Goal: Check status

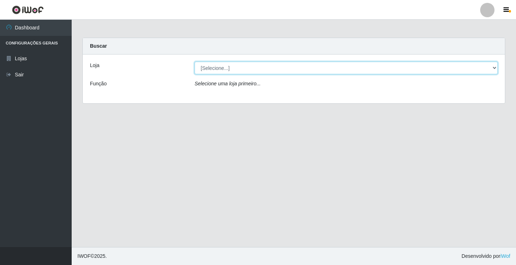
click at [242, 66] on select "[Selecione...] Rede Potiguar 4 - Extremoz" at bounding box center [345, 68] width 303 height 13
select select "78"
click at [194, 62] on select "[Selecione...] Rede Potiguar 4 - Extremoz" at bounding box center [345, 68] width 303 height 13
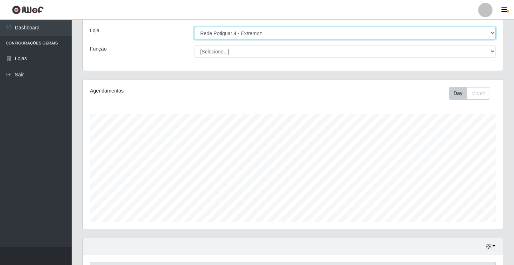
scroll to position [83, 0]
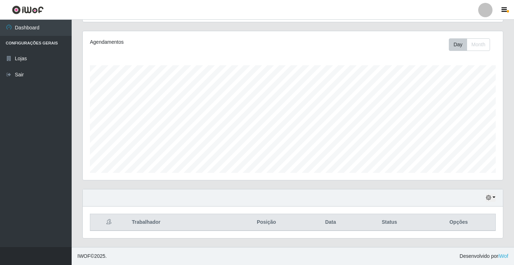
click at [485, 199] on div "Hoje 1 dia 3 dias 1 Semana Não encerrados" at bounding box center [293, 197] width 420 height 17
click at [488, 197] on icon "button" at bounding box center [488, 197] width 5 height 5
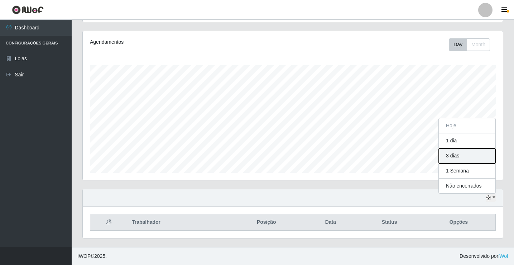
click at [475, 162] on button "3 dias" at bounding box center [467, 155] width 57 height 15
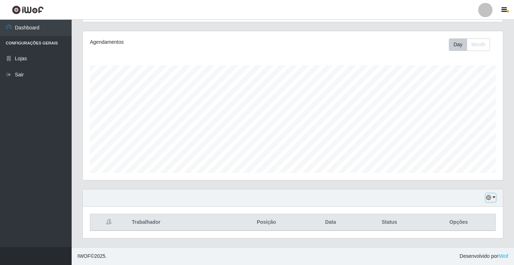
click at [488, 196] on icon "button" at bounding box center [488, 197] width 5 height 5
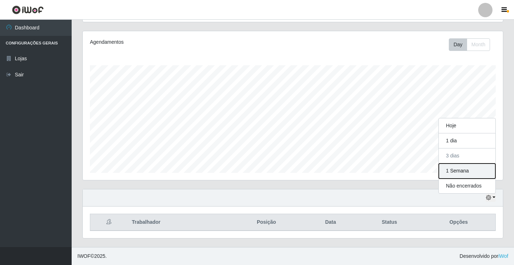
click at [462, 172] on button "1 Semana" at bounding box center [467, 170] width 57 height 15
